Goal: Information Seeking & Learning: Stay updated

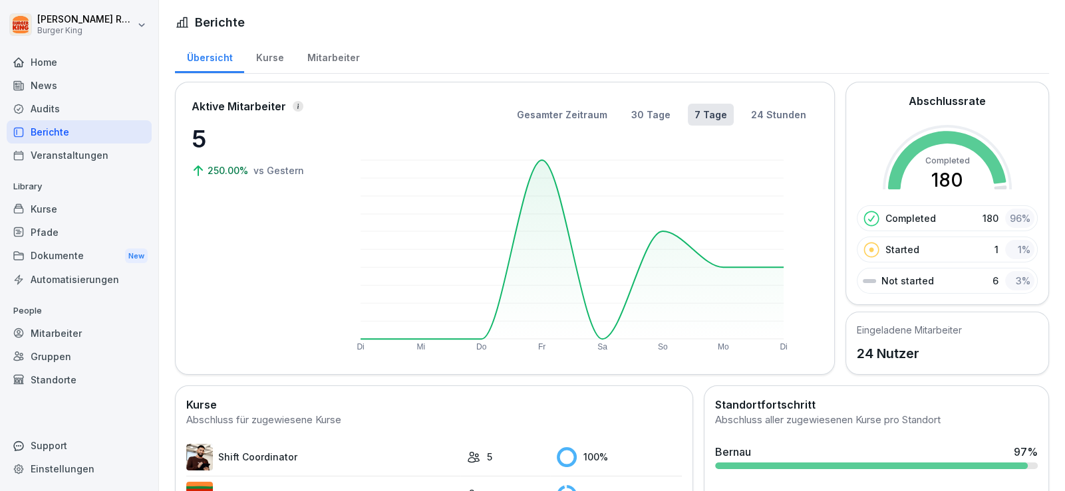
click at [59, 88] on div "News" at bounding box center [79, 85] width 145 height 23
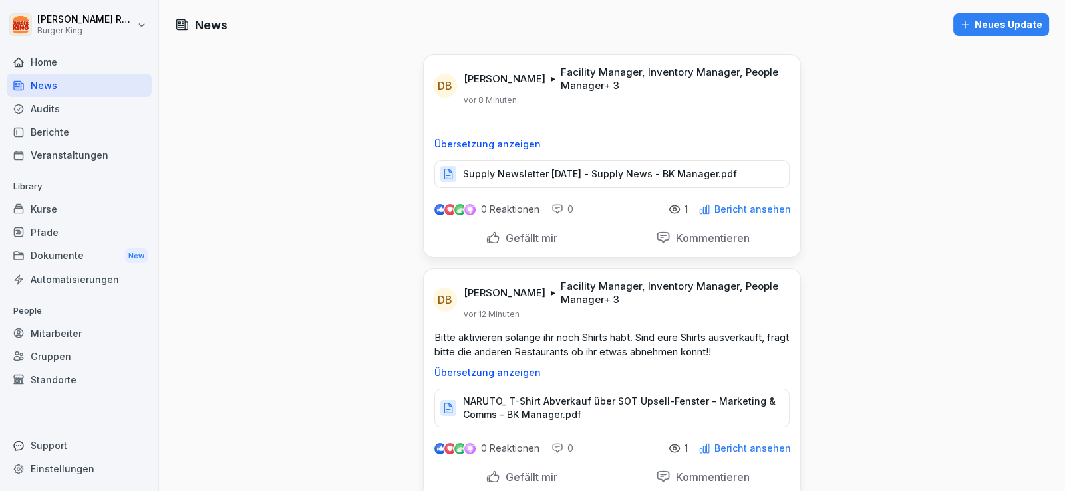
click at [72, 126] on div "Berichte" at bounding box center [79, 131] width 145 height 23
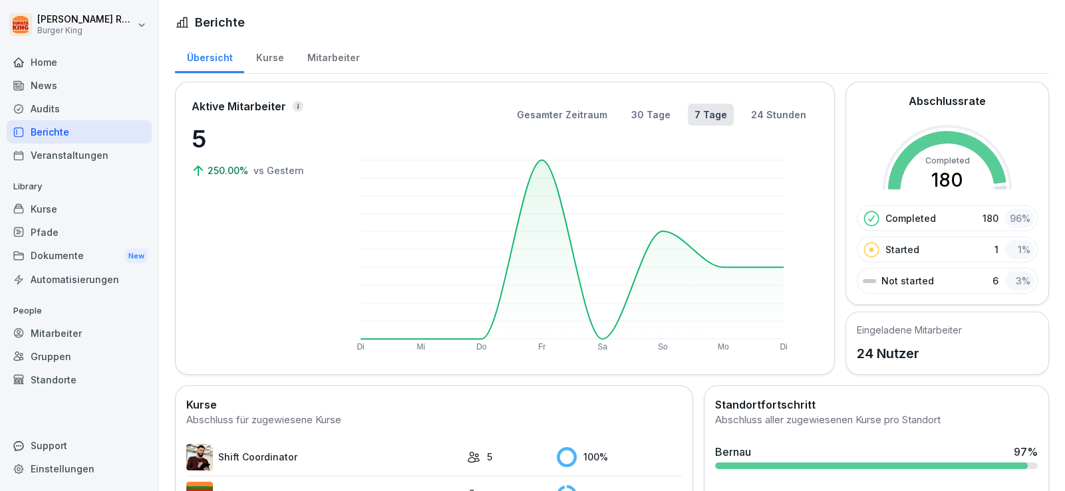
click at [329, 63] on div "Mitarbeiter" at bounding box center [333, 56] width 76 height 34
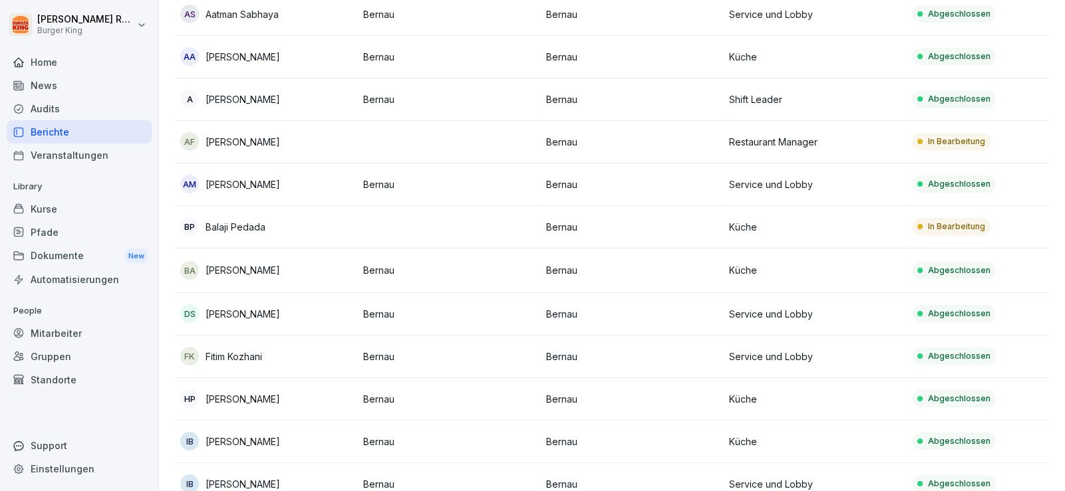
scroll to position [132, 0]
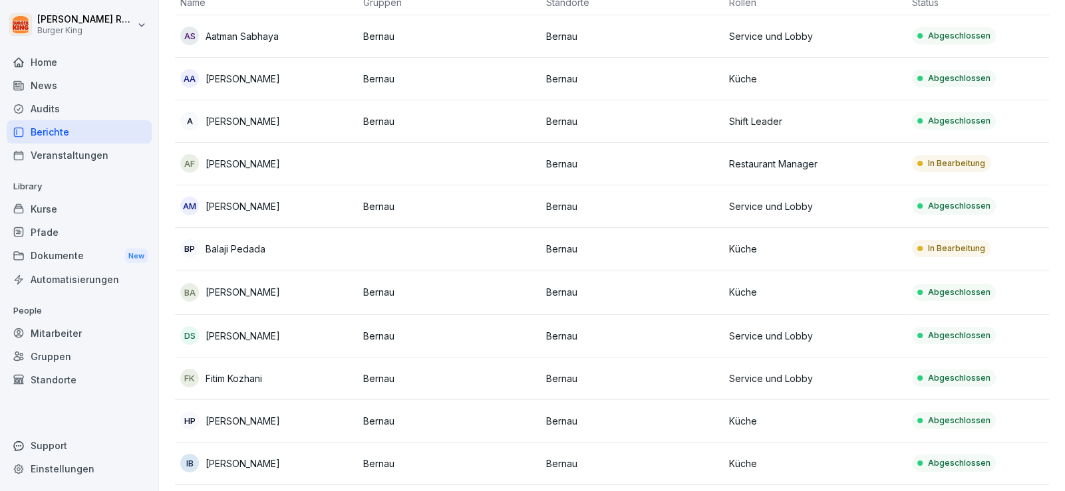
click at [253, 275] on td "BA [PERSON_NAME]" at bounding box center [266, 293] width 183 height 45
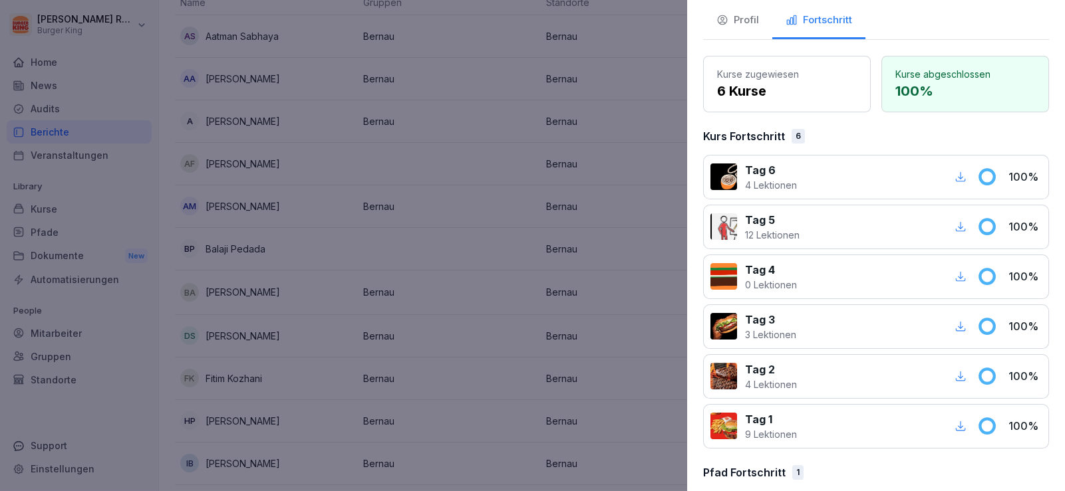
scroll to position [0, 0]
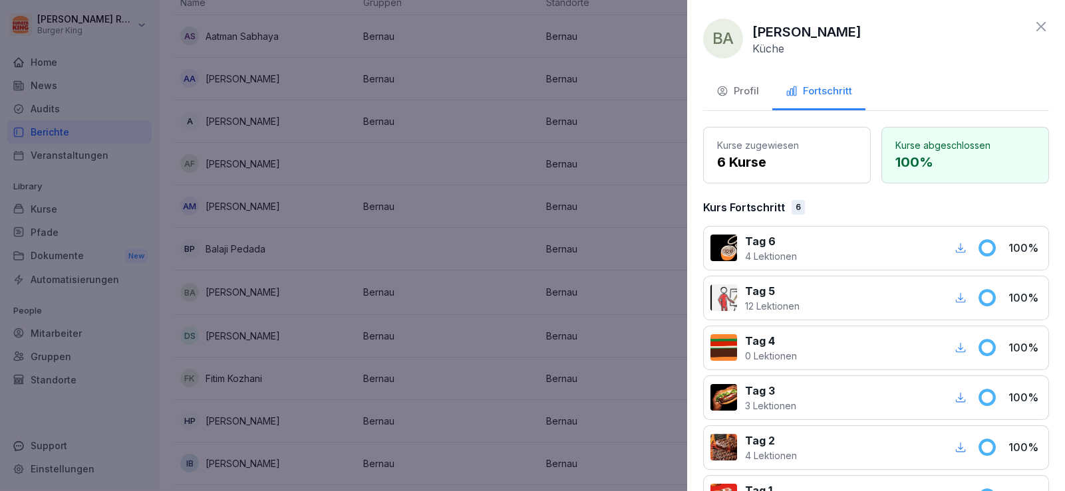
click at [737, 84] on div "Profil" at bounding box center [737, 91] width 43 height 15
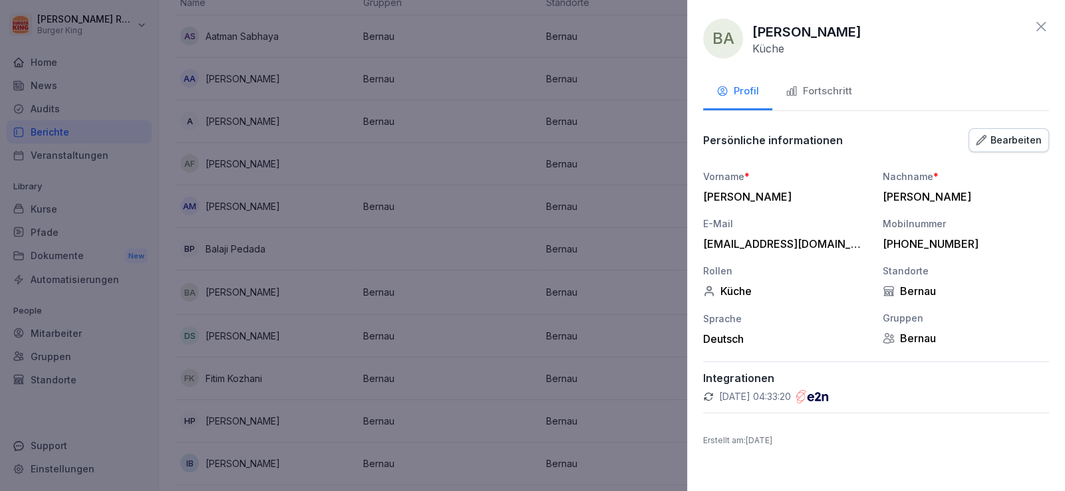
click at [807, 96] on div "Fortschritt" at bounding box center [818, 91] width 67 height 15
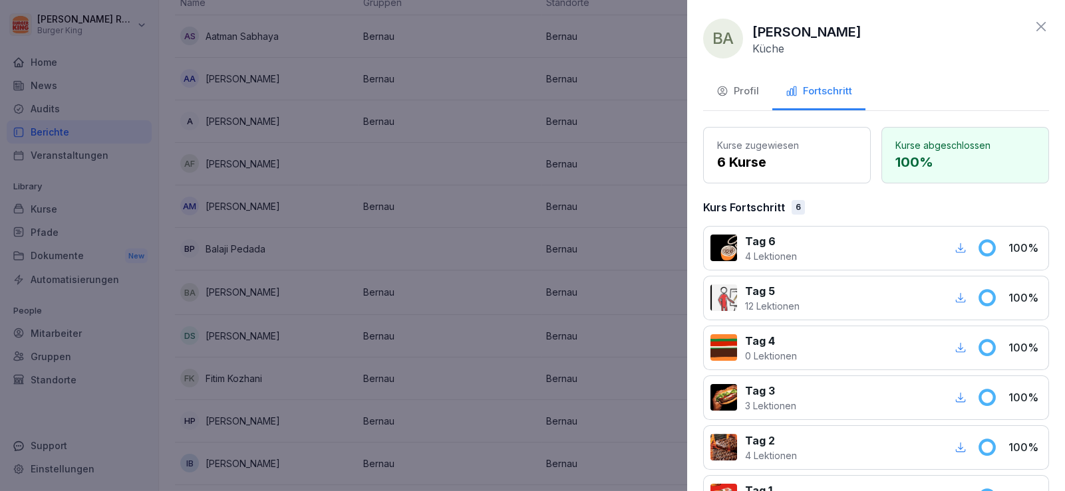
click at [737, 86] on div "Profil" at bounding box center [737, 91] width 43 height 15
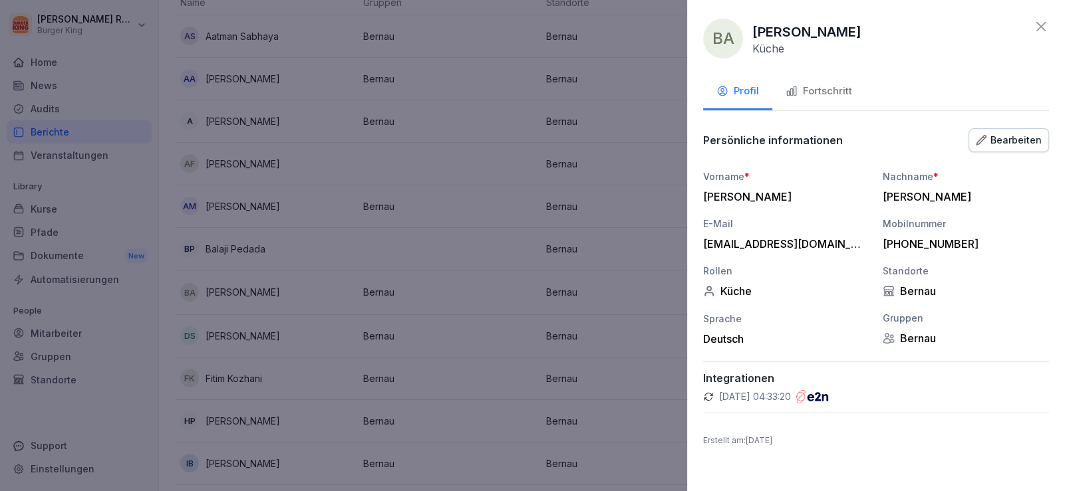
click at [1006, 137] on div "Bearbeiten" at bounding box center [1009, 140] width 66 height 15
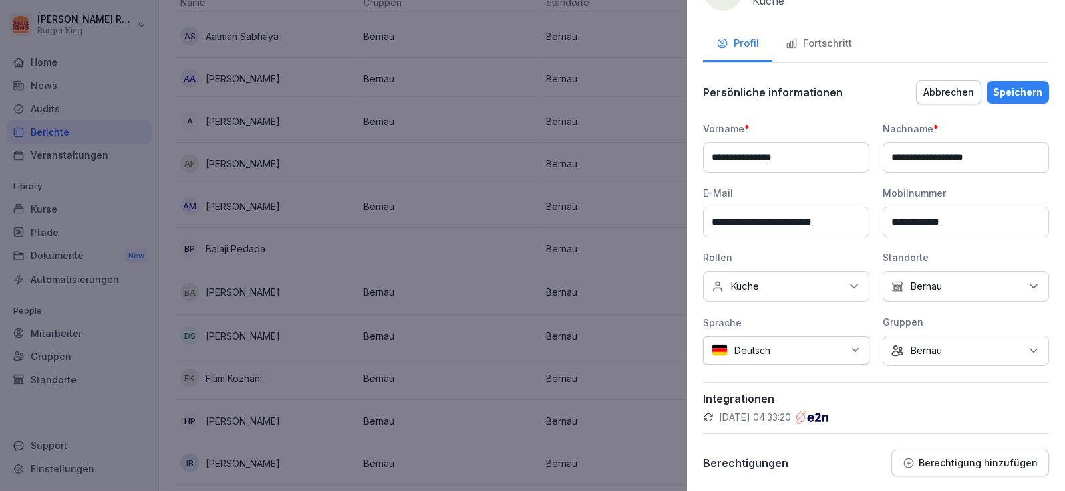
scroll to position [82, 0]
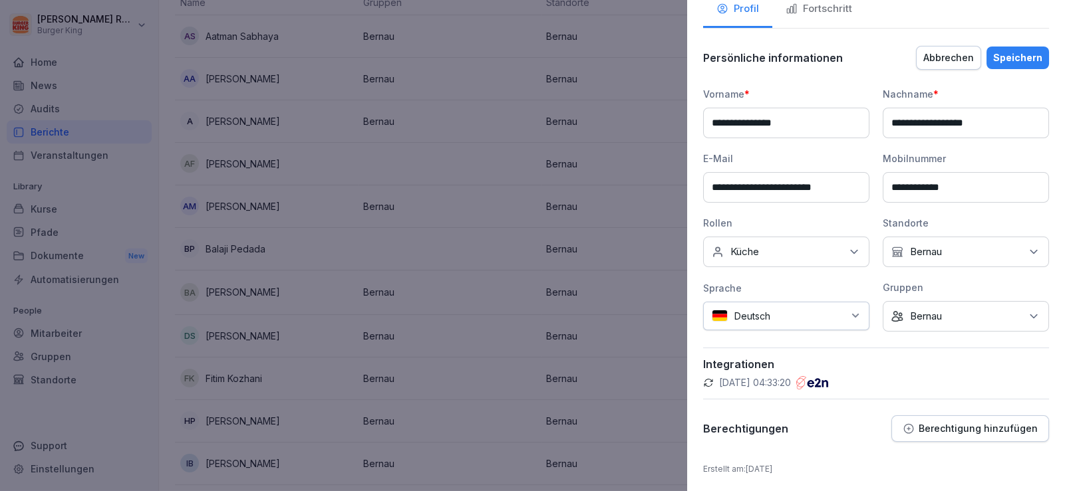
click at [410, 110] on div at bounding box center [532, 245] width 1065 height 491
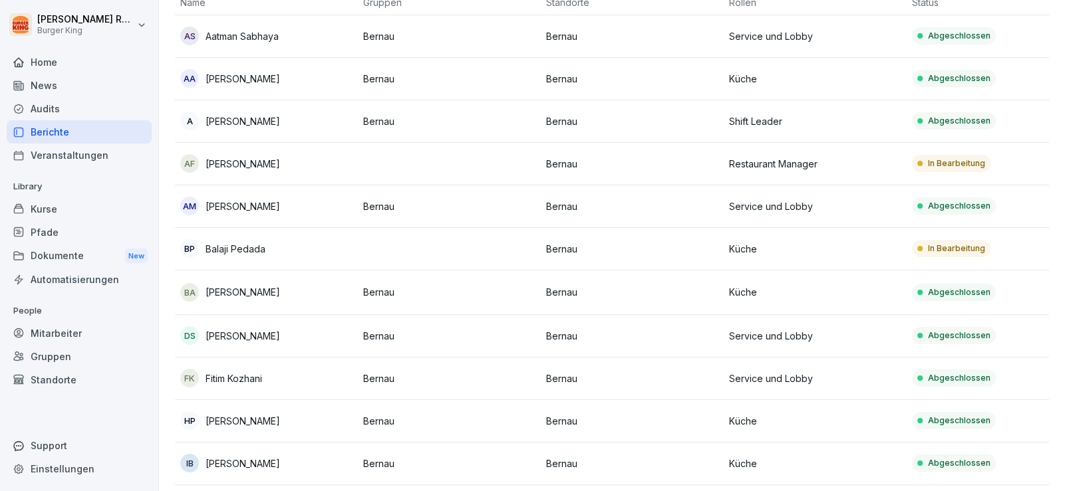
click at [69, 68] on div "Home" at bounding box center [79, 62] width 145 height 23
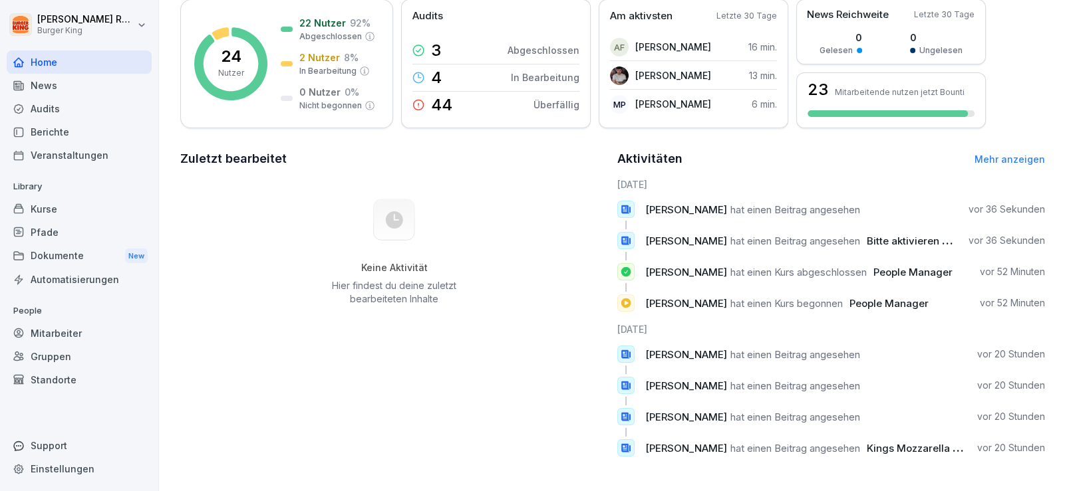
scroll to position [208, 0]
click at [476, 196] on div "Keine Aktivität Hier findest du deine zuletzt bearbeiteten Inhalte" at bounding box center [394, 253] width 428 height 150
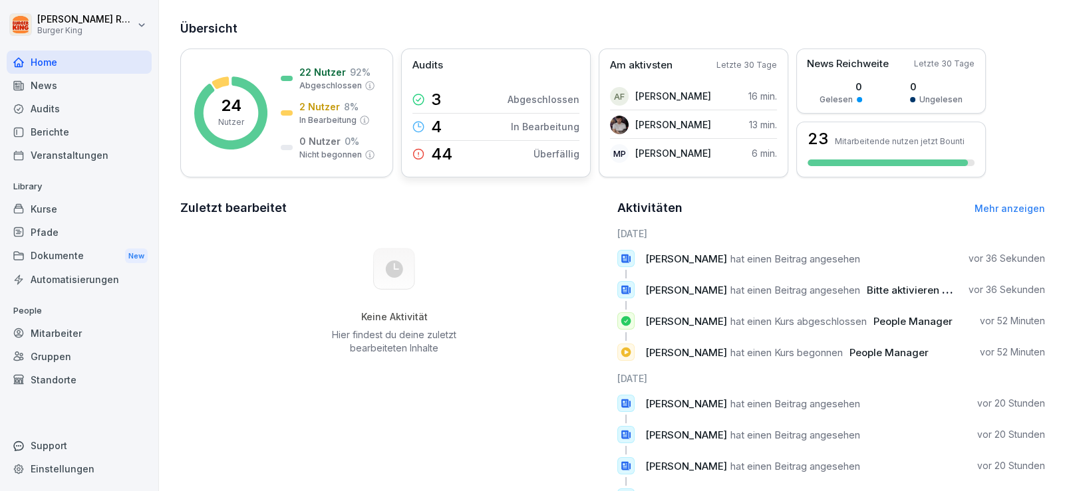
scroll to position [0, 0]
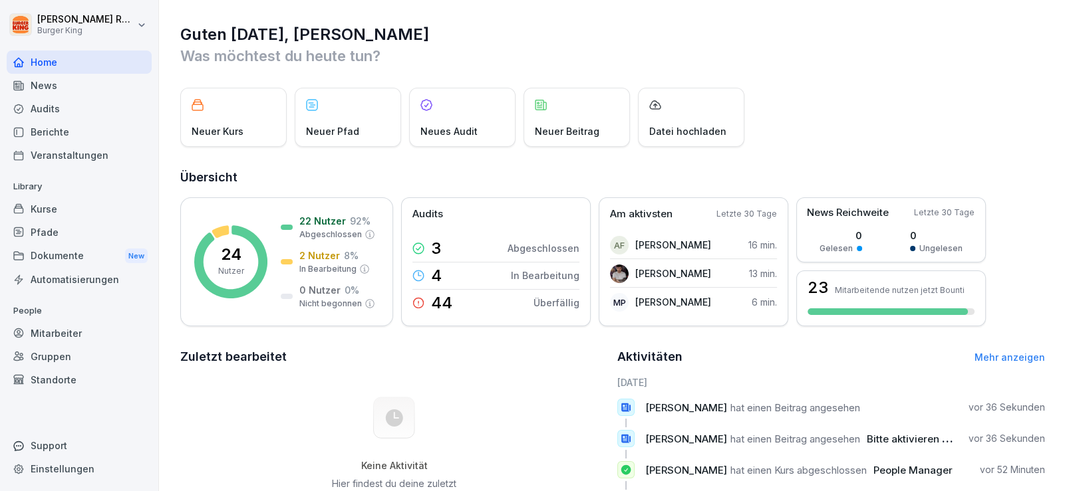
click at [60, 99] on div "Audits" at bounding box center [79, 108] width 145 height 23
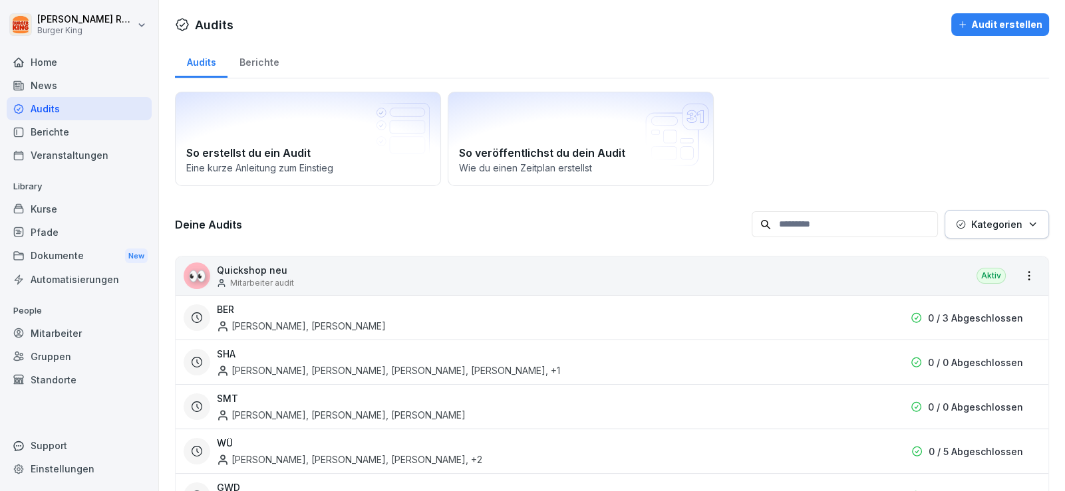
click at [64, 100] on div "Audits" at bounding box center [79, 108] width 145 height 23
click at [66, 94] on div "News" at bounding box center [79, 85] width 145 height 23
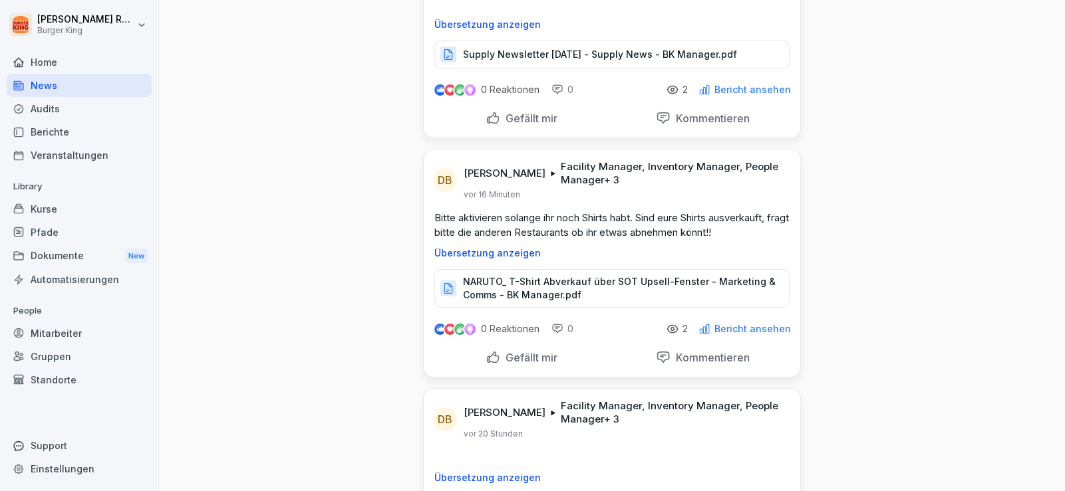
scroll to position [200, 0]
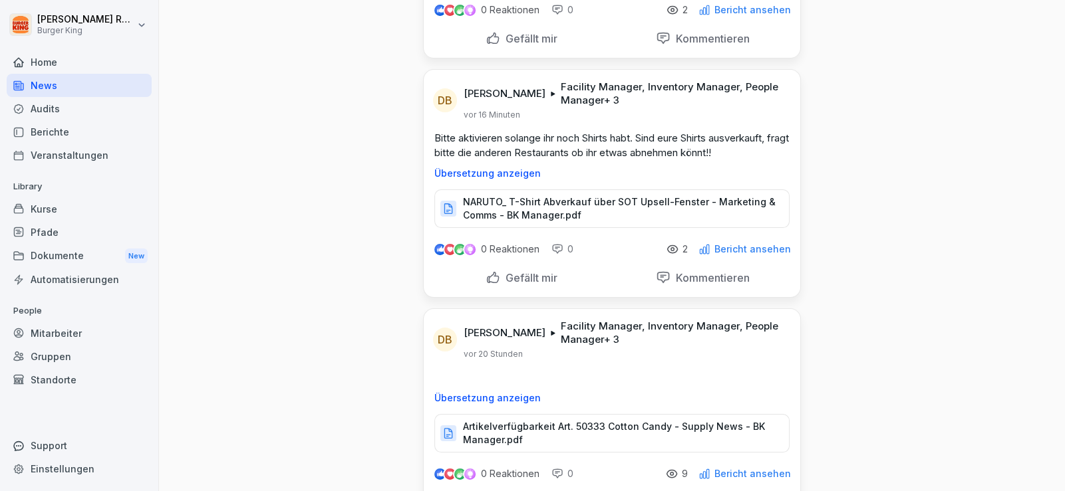
click at [565, 190] on div "NARUTO_ T-Shirt Abverkauf über SOT Upsell-Fenster - Marketing & Comms - BK Mana…" at bounding box center [611, 209] width 355 height 39
click at [569, 204] on p "NARUTO_ T-Shirt Abverkauf über SOT Upsell-Fenster - Marketing & Comms - BK Mana…" at bounding box center [619, 209] width 313 height 27
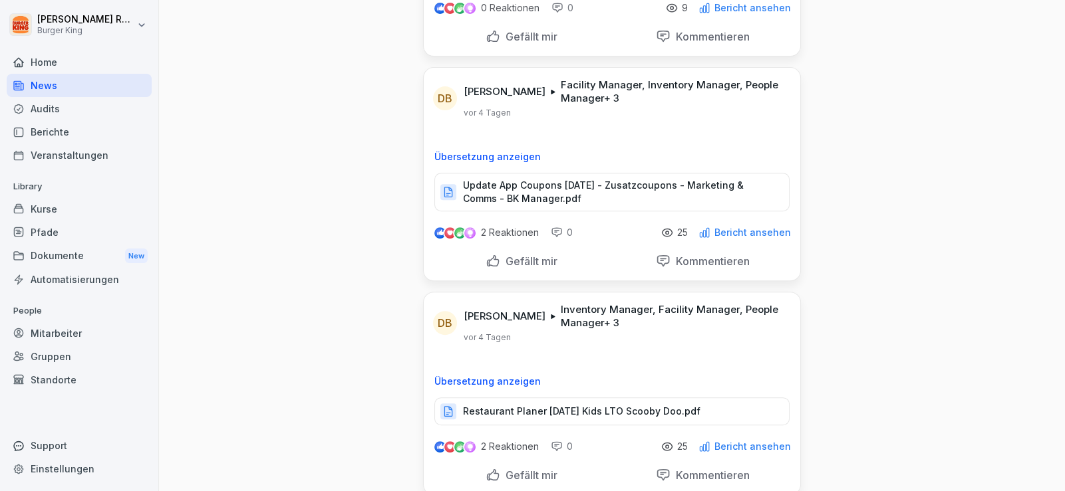
scroll to position [664, 0]
click at [627, 180] on p "Update App Coupons [DATE] - Zusatzcoupons - Marketing & Comms - BK Manager.pdf" at bounding box center [619, 193] width 313 height 27
click at [339, 337] on div "News Neues Update DB [PERSON_NAME] Facility Manager, Inventory Manager, People …" at bounding box center [612, 470] width 906 height 2269
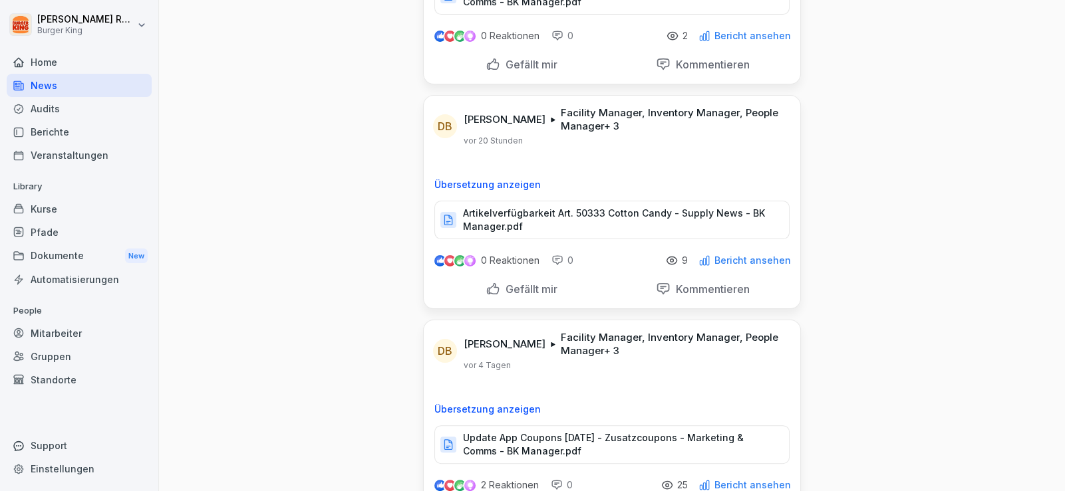
scroll to position [466, 0]
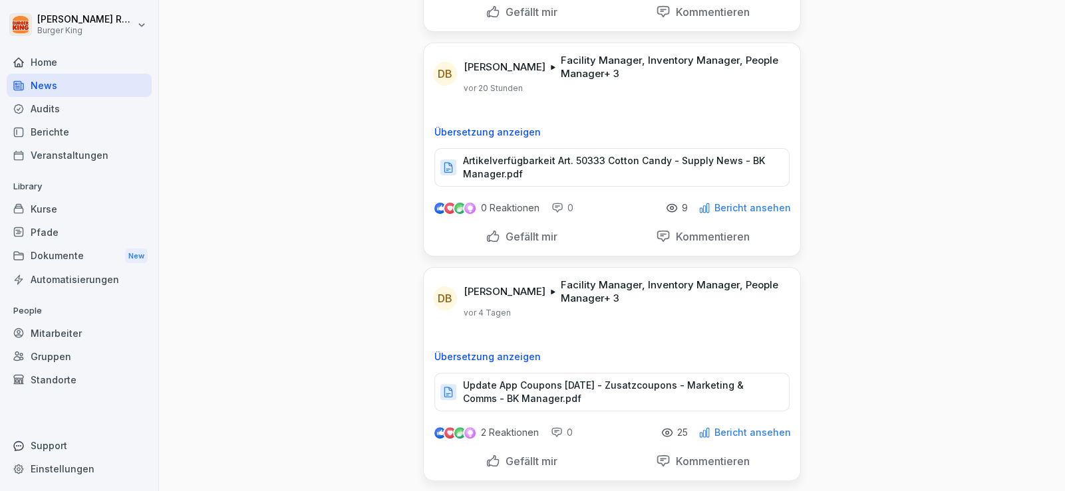
click at [632, 158] on p "Artikelverfügbarkeit Art. 50333 Cotton Candy - Supply News - BK Manager.pdf" at bounding box center [619, 167] width 313 height 27
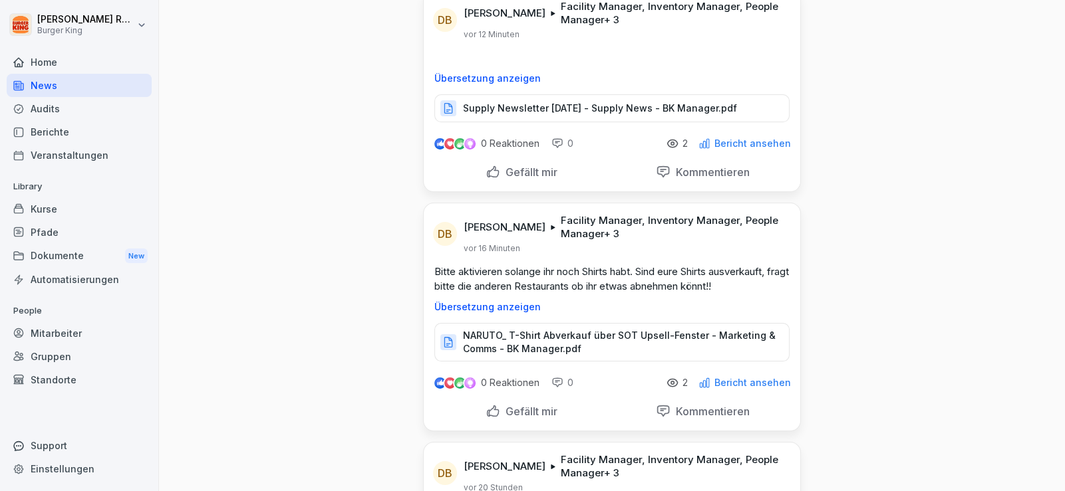
scroll to position [0, 0]
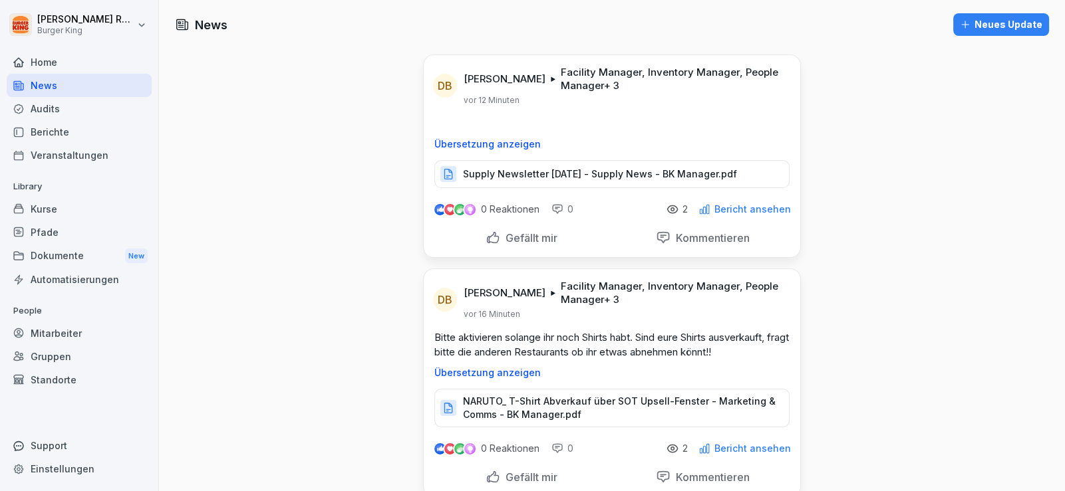
click at [591, 400] on p "NARUTO_ T-Shirt Abverkauf über SOT Upsell-Fenster - Marketing & Comms - BK Mana…" at bounding box center [619, 408] width 313 height 27
click at [58, 91] on div "News" at bounding box center [79, 85] width 145 height 23
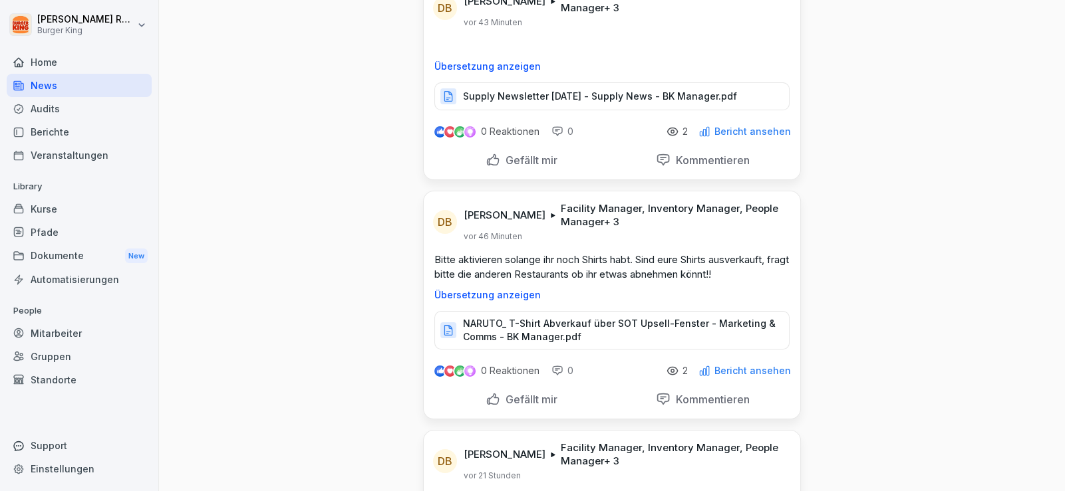
scroll to position [200, 0]
